Goal: Task Accomplishment & Management: Complete application form

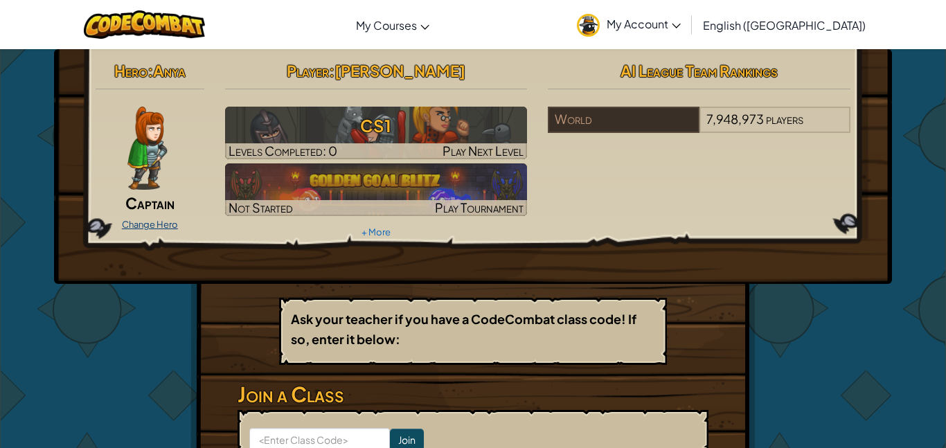
click at [157, 223] on link "Change Hero" at bounding box center [150, 224] width 56 height 11
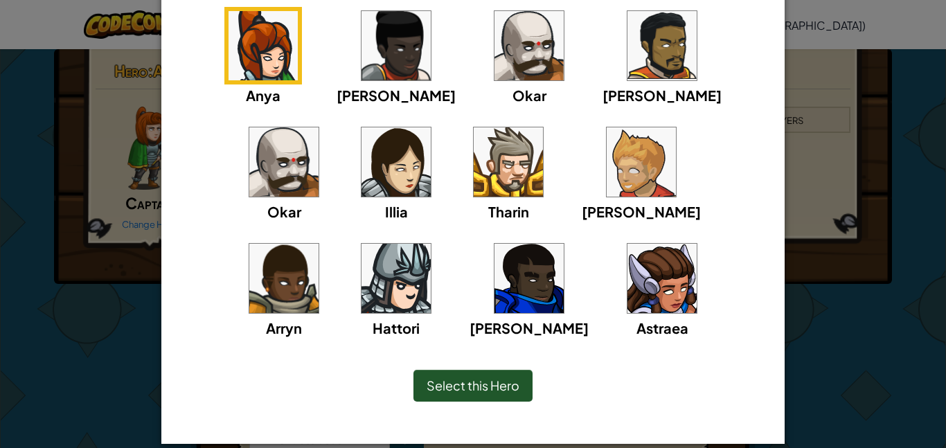
scroll to position [135, 0]
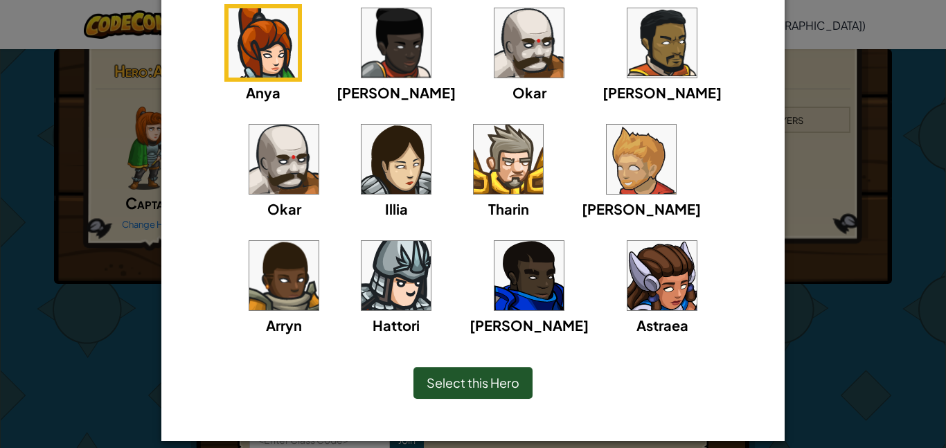
click at [494, 294] on img at bounding box center [528, 275] width 69 height 69
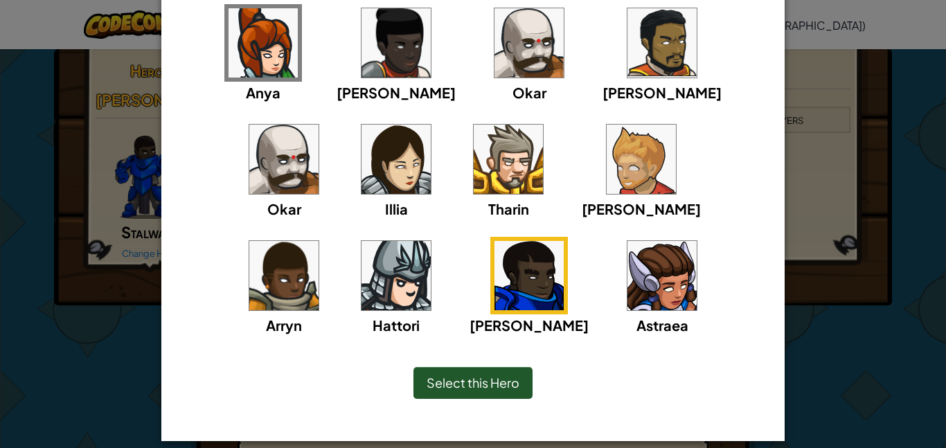
click at [455, 373] on div "Select this Hero" at bounding box center [472, 383] width 119 height 32
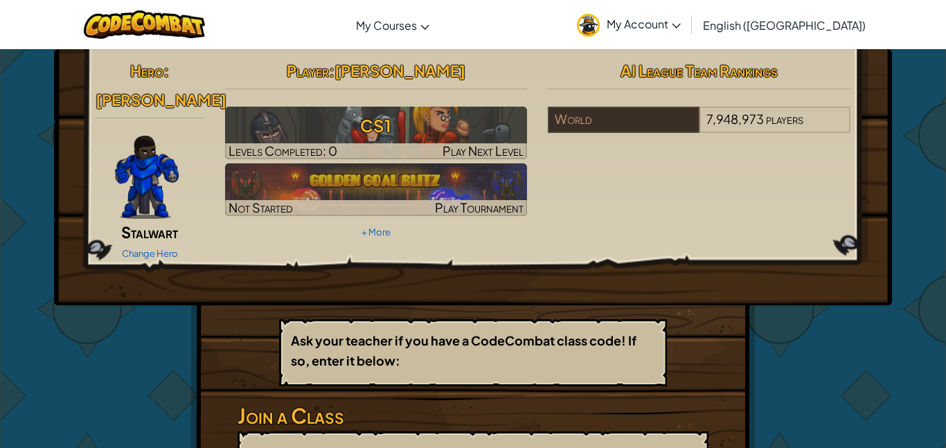
click at [159, 222] on span "Stalwart" at bounding box center [149, 231] width 57 height 19
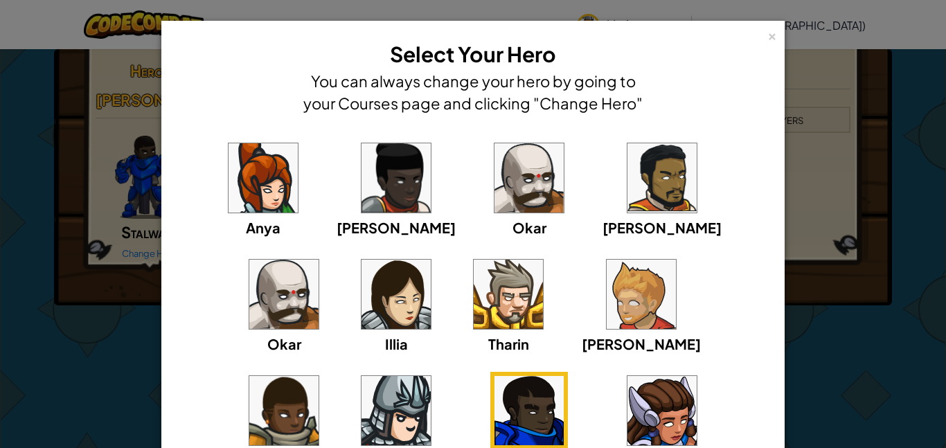
click at [431, 376] on img at bounding box center [395, 410] width 69 height 69
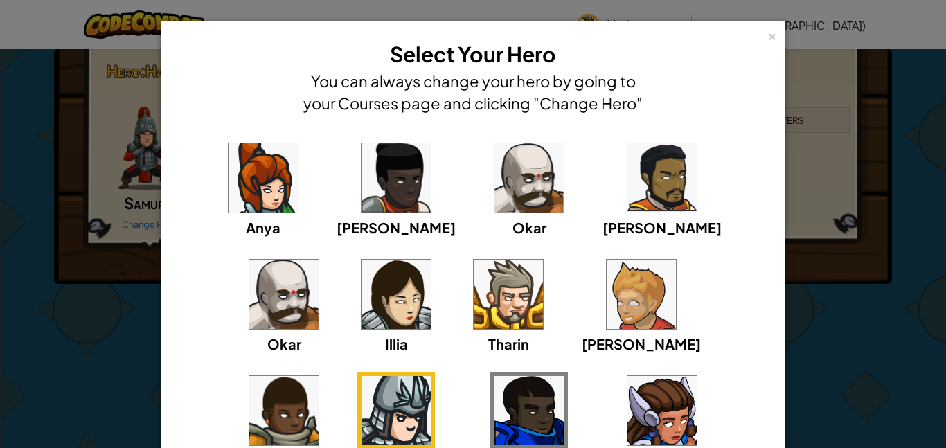
click at [944, 320] on div "× Select Your Hero You can always change your hero by going to your Courses pag…" at bounding box center [473, 224] width 946 height 448
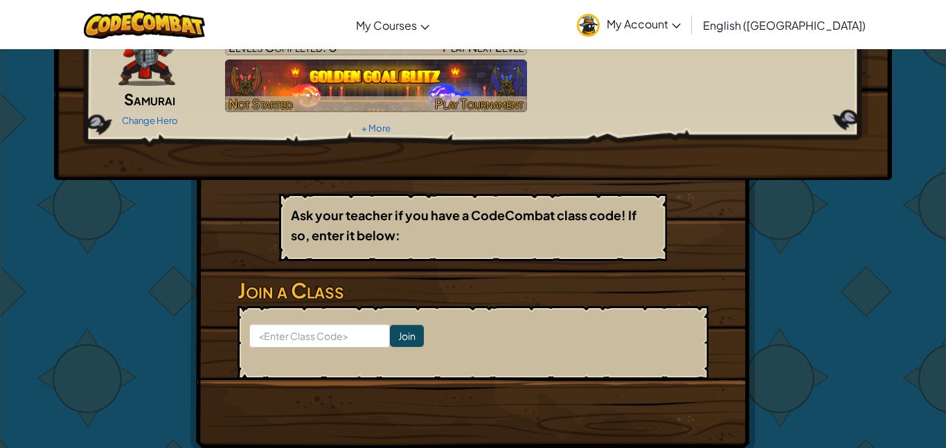
scroll to position [143, 0]
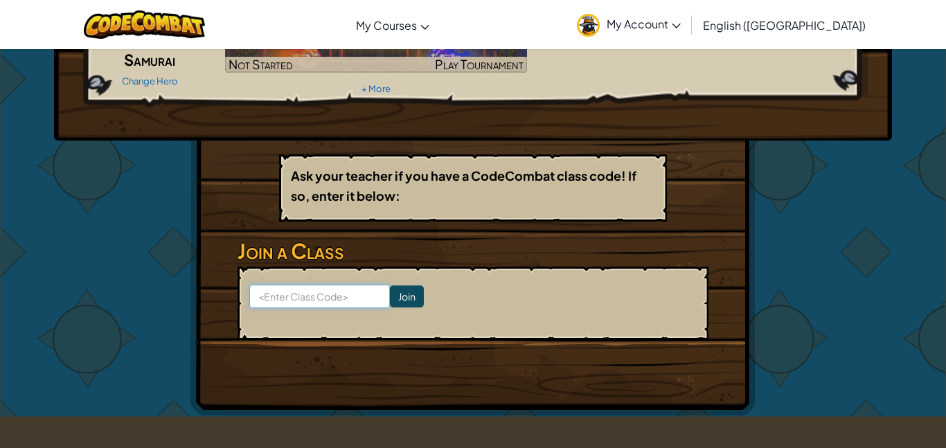
click at [312, 303] on input at bounding box center [319, 297] width 141 height 24
type input "HooseBiteShop"
click at [403, 298] on input "Join" at bounding box center [407, 296] width 34 height 22
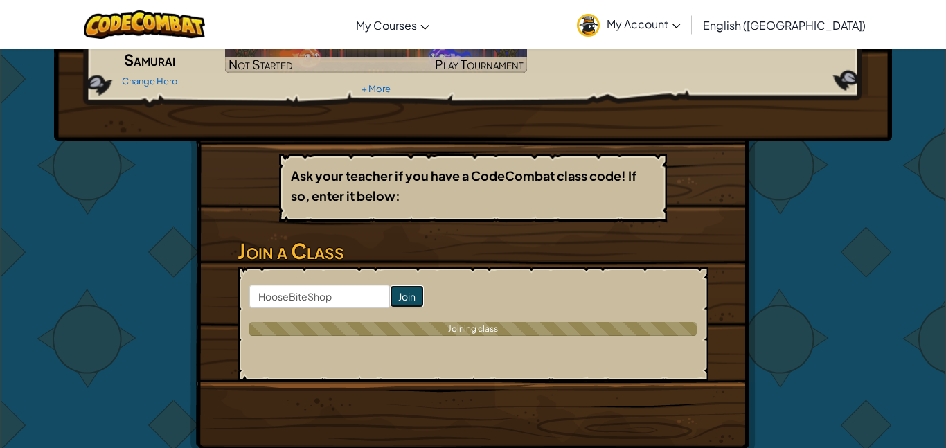
click at [412, 298] on input "Join" at bounding box center [407, 296] width 34 height 22
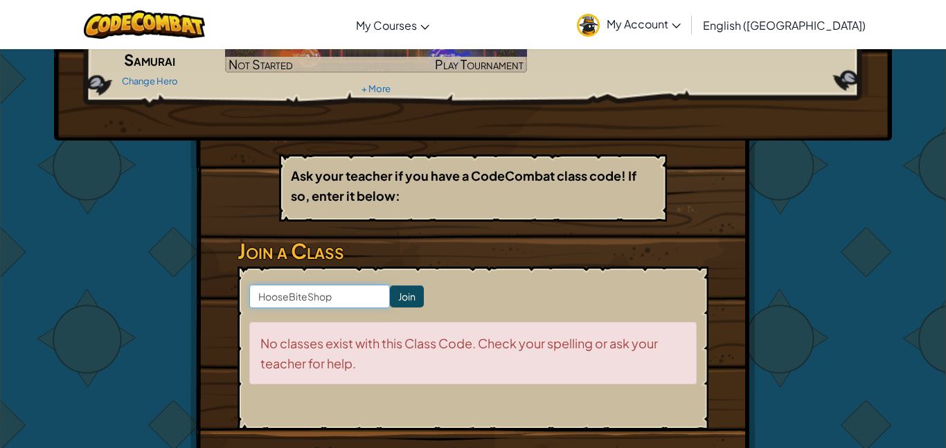
click at [363, 294] on input "HooseBiteShop" at bounding box center [319, 297] width 141 height 24
type input "HooseBiteSharp"
click at [412, 303] on input "Join" at bounding box center [407, 296] width 34 height 22
click at [404, 303] on input "Join" at bounding box center [407, 296] width 34 height 22
click at [411, 300] on input "Join" at bounding box center [407, 296] width 34 height 22
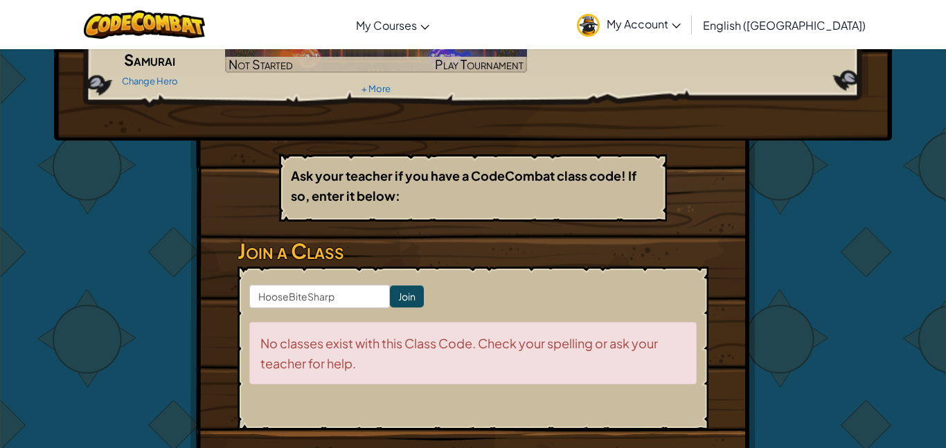
click at [359, 327] on div "No classes exist with this Class Code. Check your spelling or ask your teacher …" at bounding box center [472, 353] width 447 height 62
